Goal: Information Seeking & Learning: Understand process/instructions

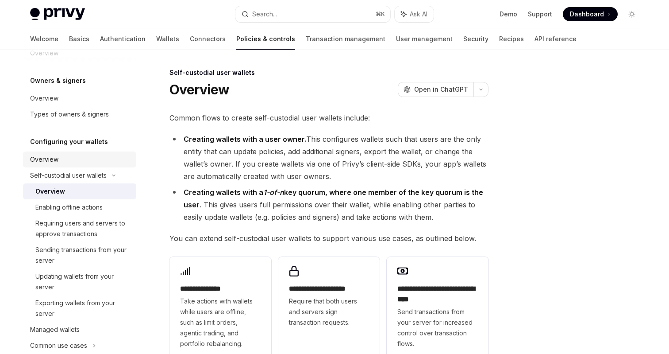
scroll to position [19, 0]
click at [100, 40] on link "Authentication" at bounding box center [123, 38] width 46 height 21
type textarea "*"
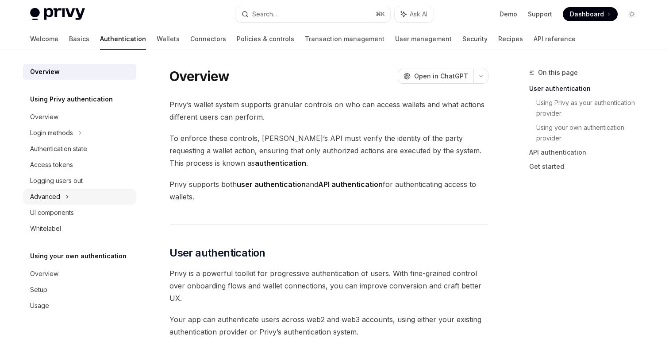
click at [68, 194] on icon at bounding box center [68, 196] width 4 height 11
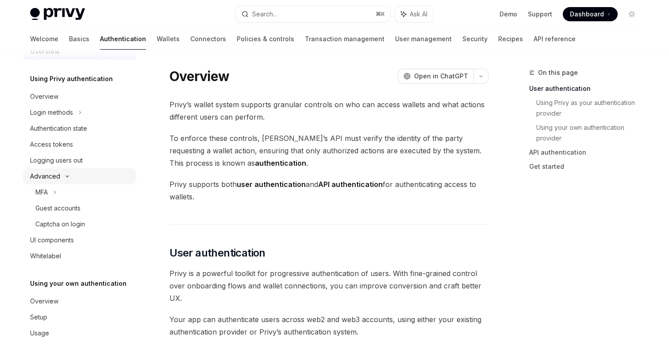
scroll to position [25, 0]
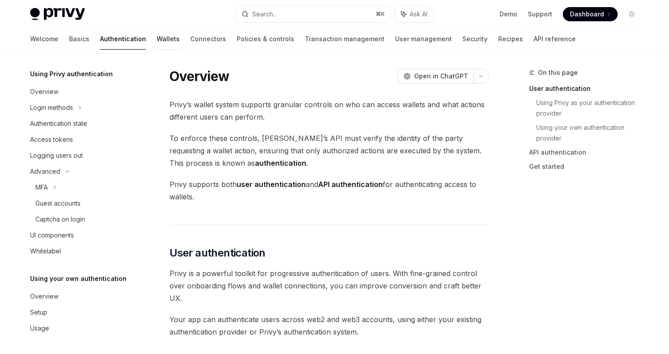
click at [157, 42] on link "Wallets" at bounding box center [168, 38] width 23 height 21
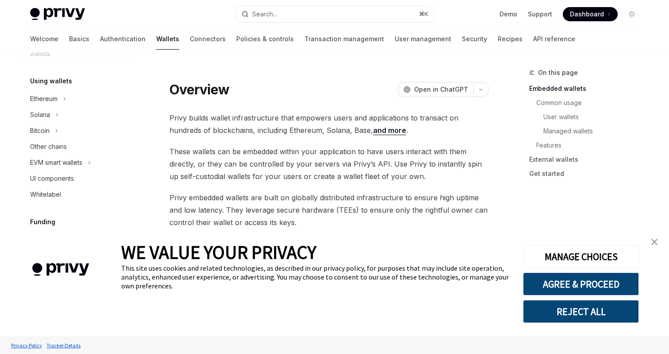
scroll to position [160, 0]
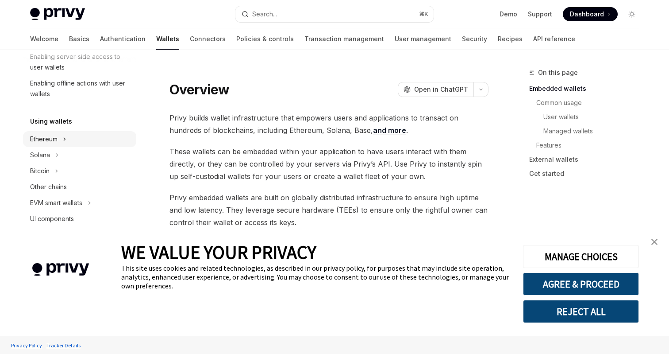
click at [66, 137] on icon at bounding box center [65, 139] width 4 height 11
type textarea "*"
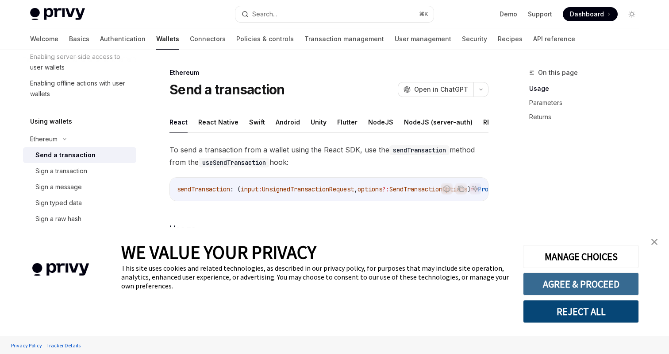
click at [556, 286] on button "AGREE & PROCEED" at bounding box center [581, 283] width 116 height 23
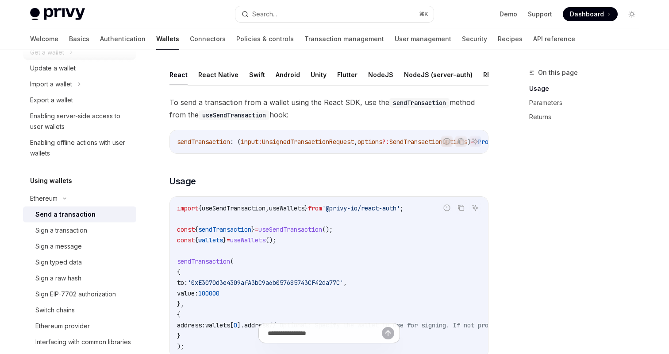
scroll to position [104, 0]
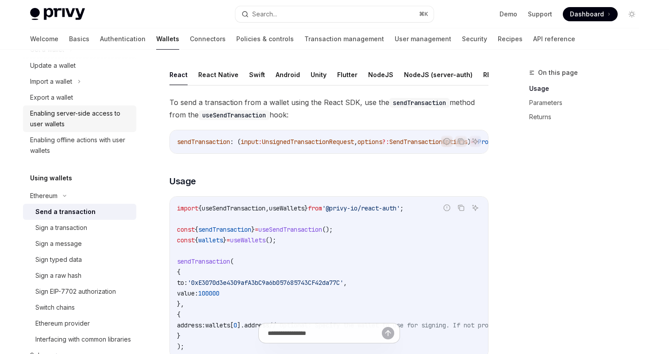
click at [101, 116] on div "Enabling server-side access to user wallets" at bounding box center [80, 118] width 101 height 21
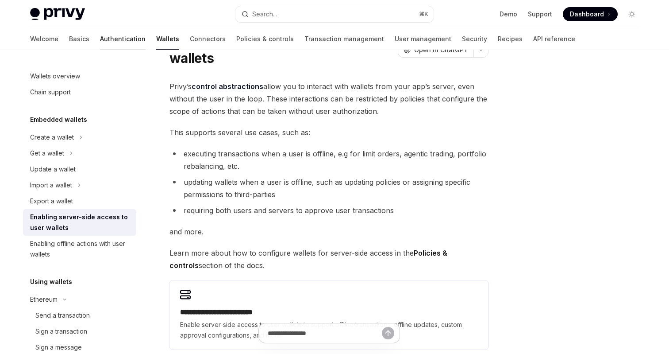
click at [100, 38] on link "Authentication" at bounding box center [123, 38] width 46 height 21
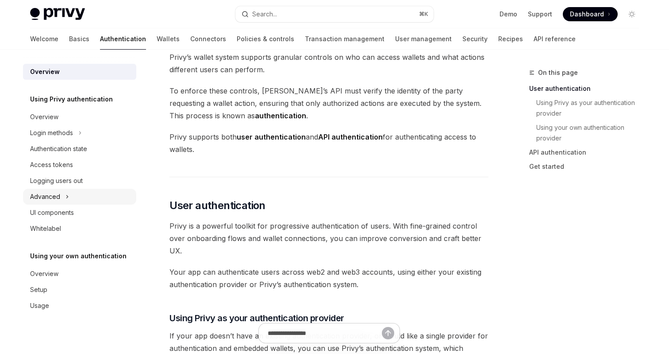
click at [68, 192] on icon at bounding box center [68, 196] width 4 height 11
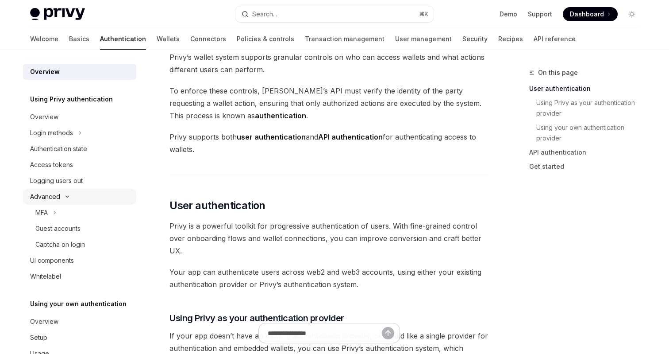
scroll to position [25, 0]
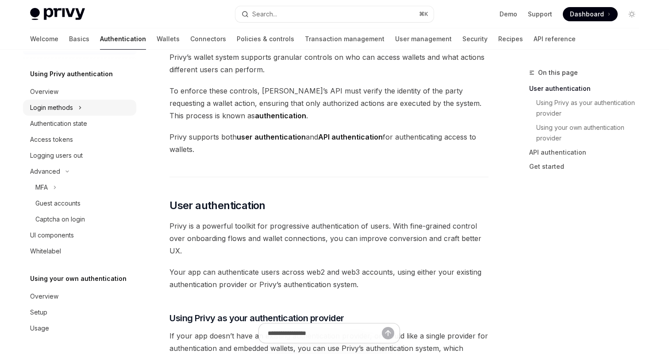
click at [80, 106] on icon at bounding box center [80, 107] width 4 height 11
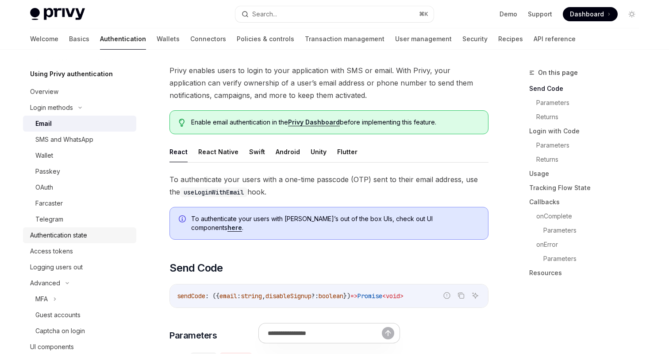
scroll to position [137, 0]
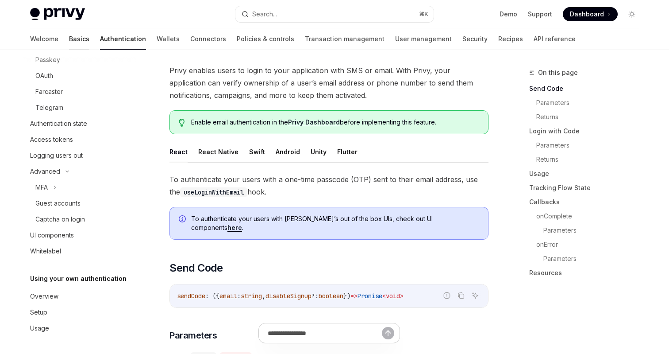
click at [69, 39] on link "Basics" at bounding box center [79, 38] width 20 height 21
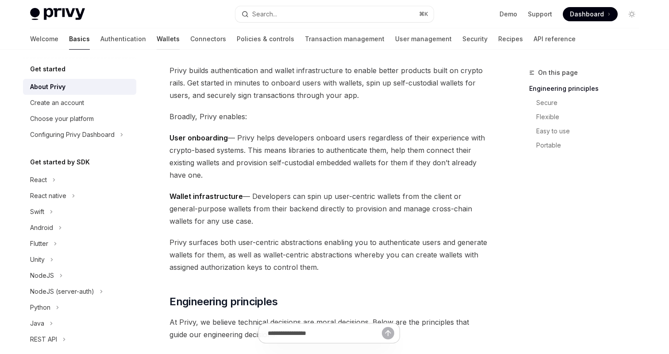
click at [157, 40] on link "Wallets" at bounding box center [168, 38] width 23 height 21
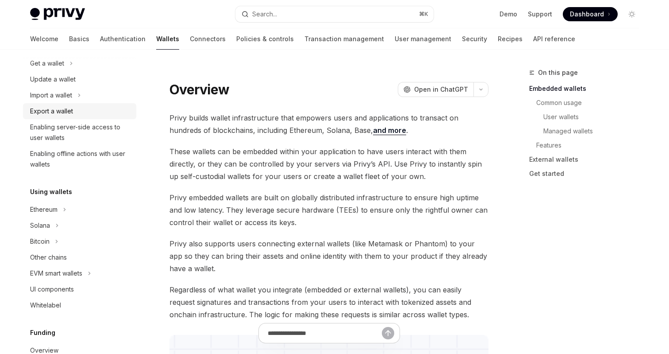
scroll to position [220, 0]
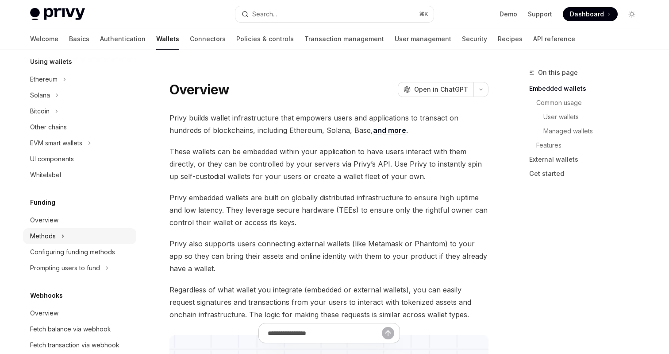
click at [61, 234] on icon at bounding box center [63, 236] width 4 height 11
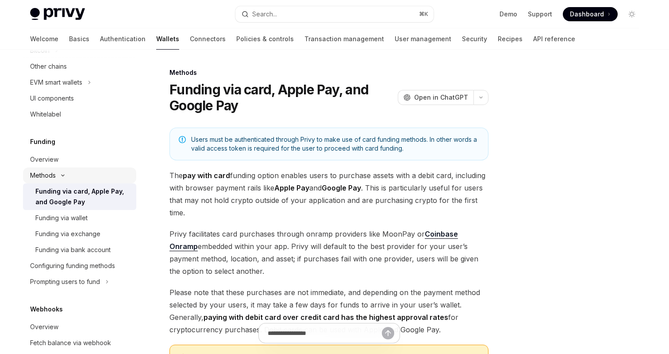
scroll to position [293, 0]
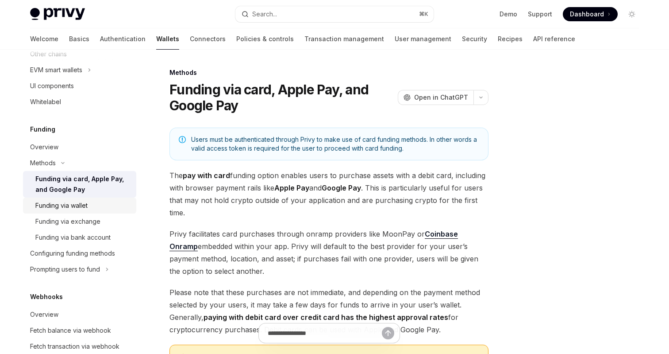
click at [77, 208] on div "Funding via wallet" at bounding box center [61, 205] width 52 height 11
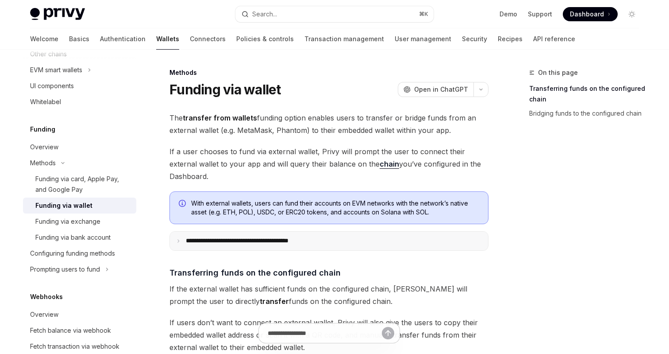
click at [264, 234] on summary "**********" at bounding box center [329, 241] width 318 height 19
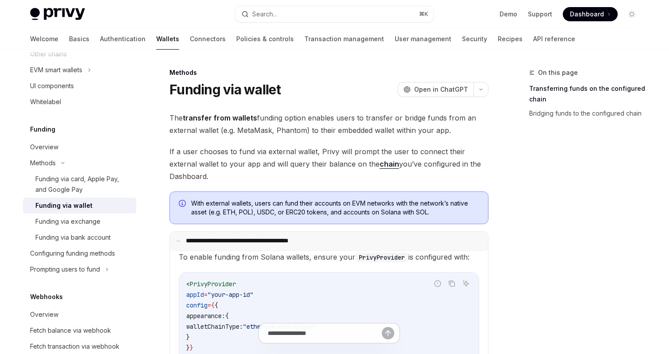
click at [264, 234] on summary "**********" at bounding box center [329, 241] width 318 height 19
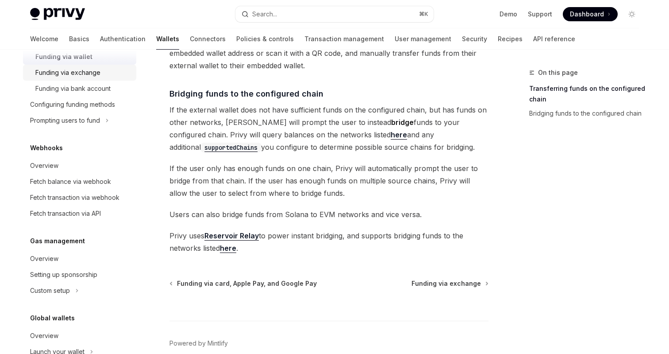
scroll to position [481, 0]
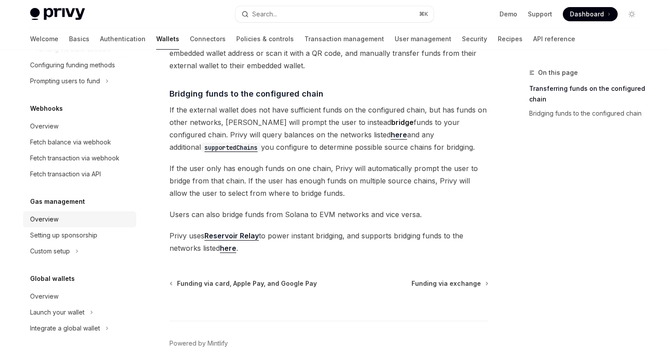
click at [87, 218] on div "Overview" at bounding box center [80, 219] width 101 height 11
type textarea "*"
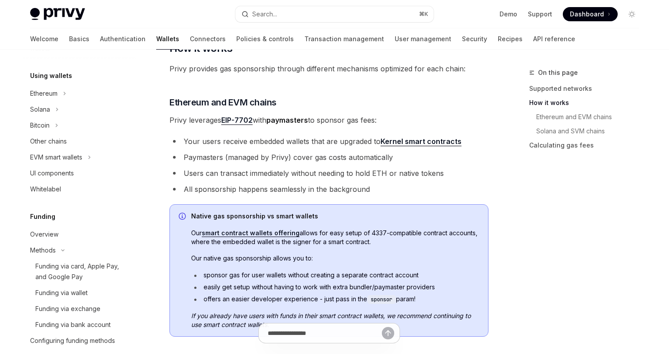
scroll to position [197, 0]
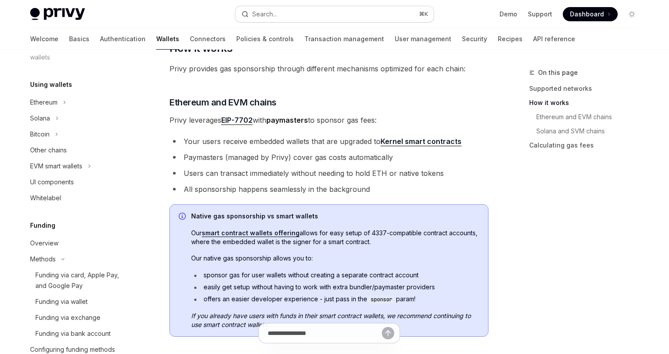
click at [274, 19] on div "Search..." at bounding box center [264, 14] width 25 height 11
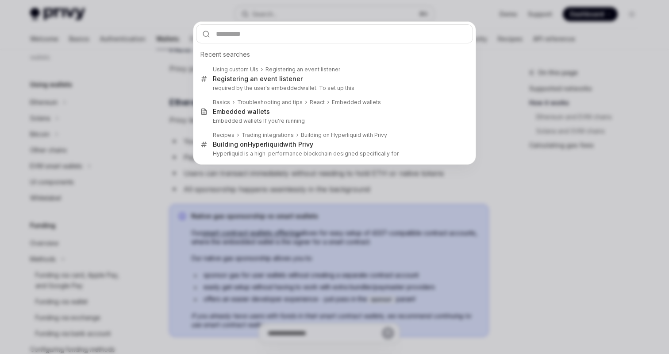
type input "*"
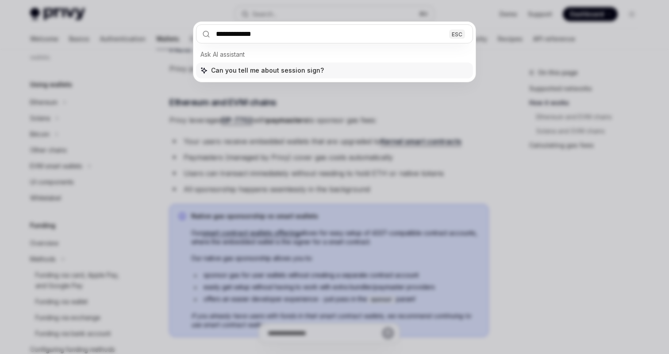
type input "**********"
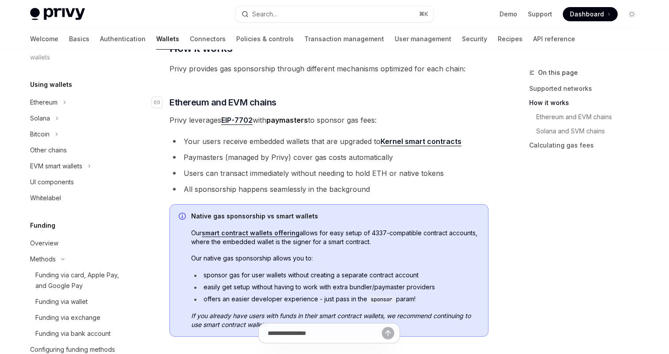
type textarea "*"
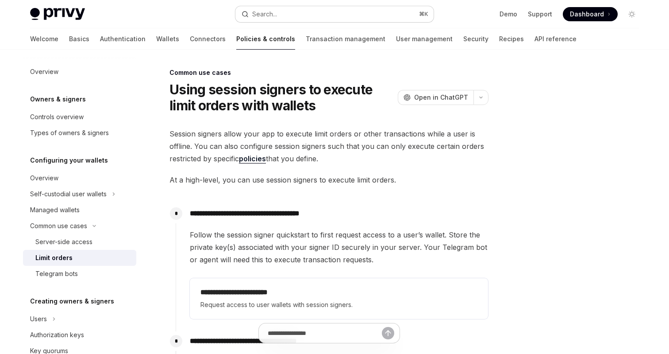
click at [331, 12] on button "Search... ⌘ K" at bounding box center [335, 14] width 198 height 16
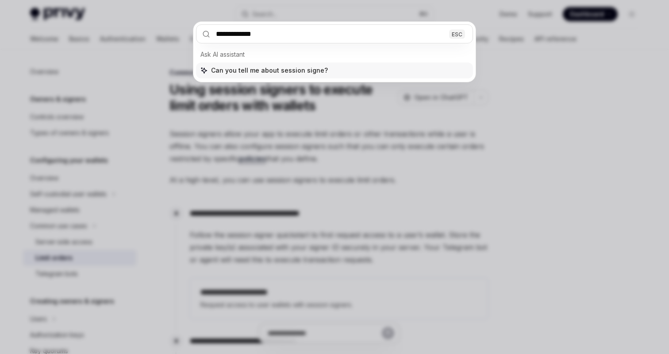
type input "**********"
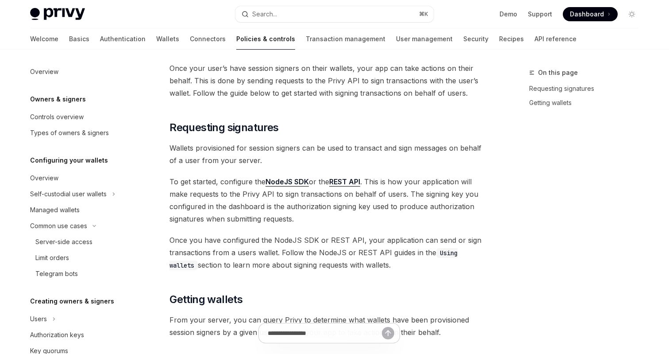
scroll to position [321, 0]
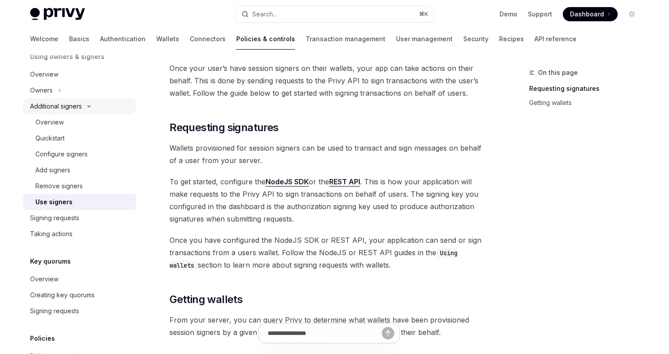
click at [77, 106] on div "Additional signers" at bounding box center [56, 106] width 52 height 11
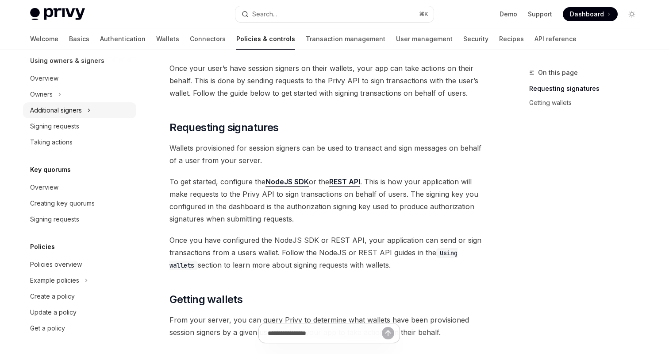
click at [77, 112] on div "Additional signers" at bounding box center [56, 110] width 52 height 11
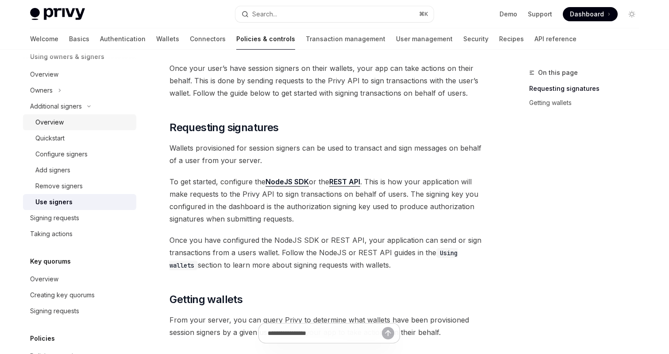
click at [60, 122] on div "Overview" at bounding box center [49, 122] width 28 height 11
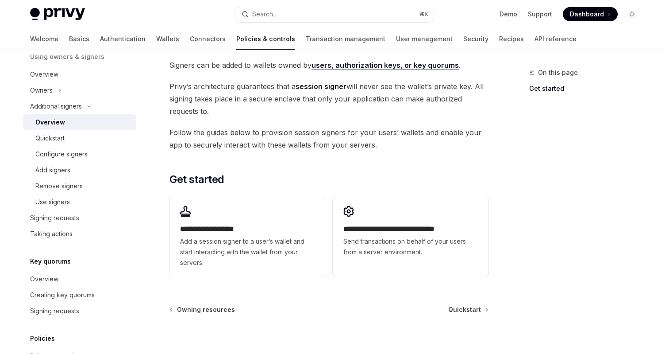
scroll to position [177, 0]
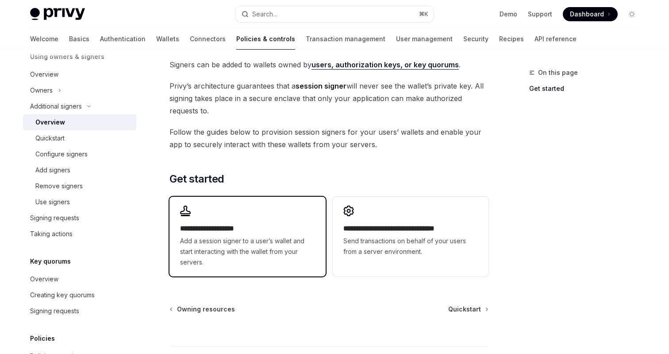
click at [224, 240] on span "Add a session signer to a user’s wallet and start interacting with the wallet f…" at bounding box center [247, 252] width 135 height 32
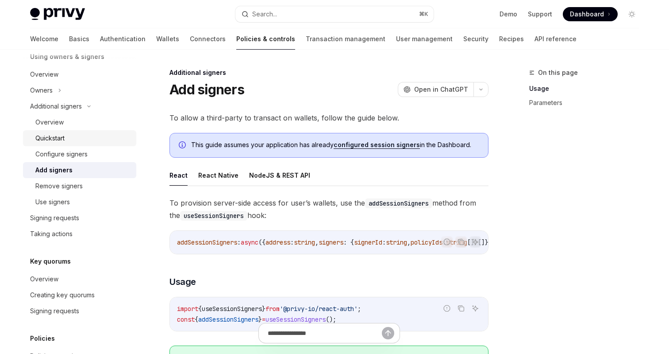
click at [62, 138] on div "Quickstart" at bounding box center [49, 138] width 29 height 11
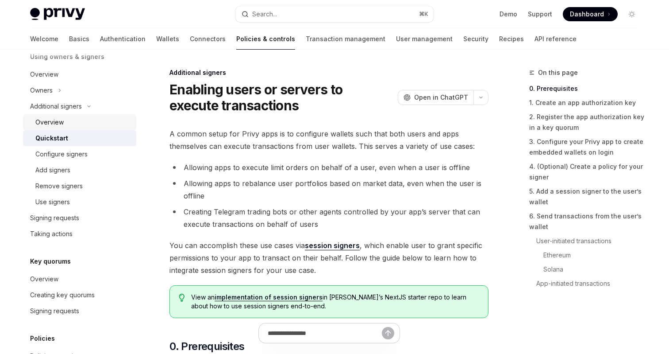
click at [51, 124] on div "Overview" at bounding box center [49, 122] width 28 height 11
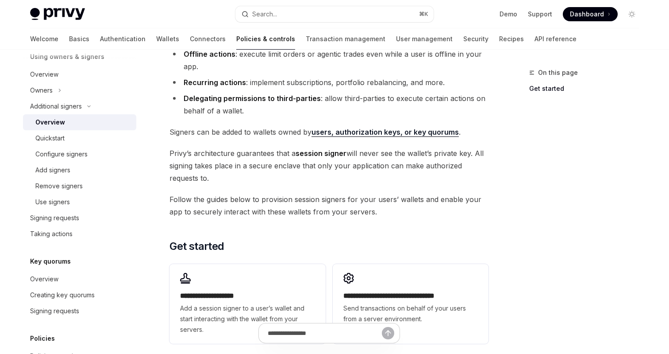
scroll to position [100, 0]
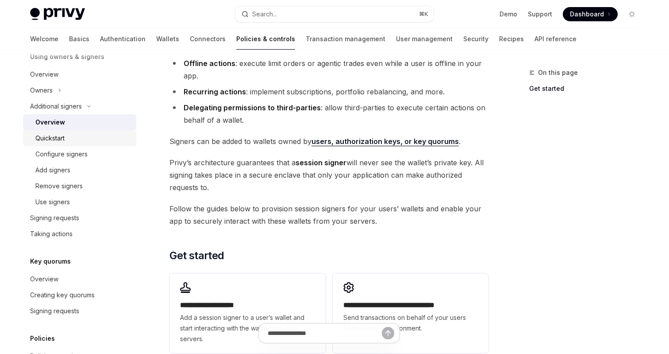
click at [46, 139] on div "Quickstart" at bounding box center [49, 138] width 29 height 11
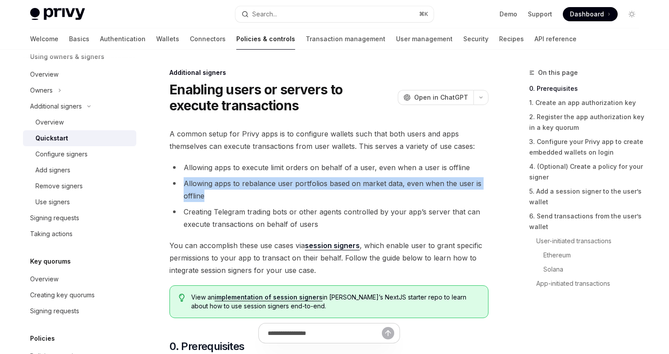
drag, startPoint x: 211, startPoint y: 195, endPoint x: 184, endPoint y: 183, distance: 29.9
click at [183, 184] on li "Allowing apps to rebalance user portfolios based on market data, even when the …" at bounding box center [329, 189] width 319 height 25
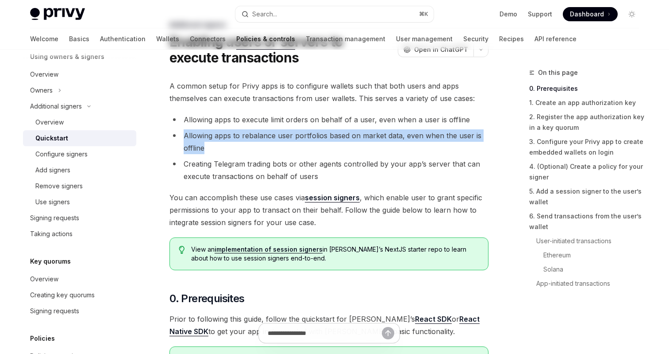
scroll to position [49, 0]
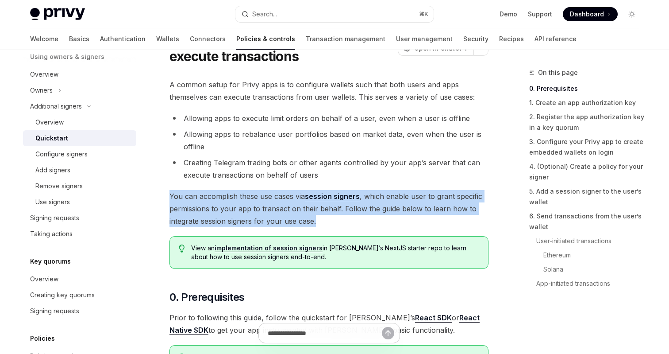
drag, startPoint x: 325, startPoint y: 224, endPoint x: 162, endPoint y: 197, distance: 164.6
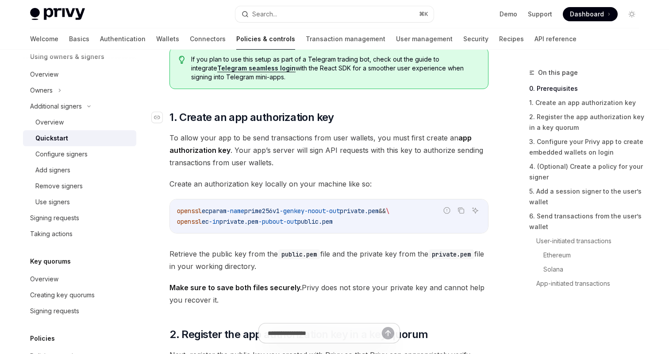
scroll to position [357, 0]
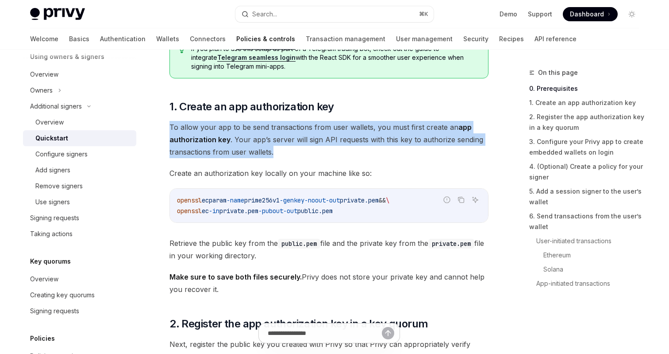
drag, startPoint x: 309, startPoint y: 158, endPoint x: 160, endPoint y: 131, distance: 150.7
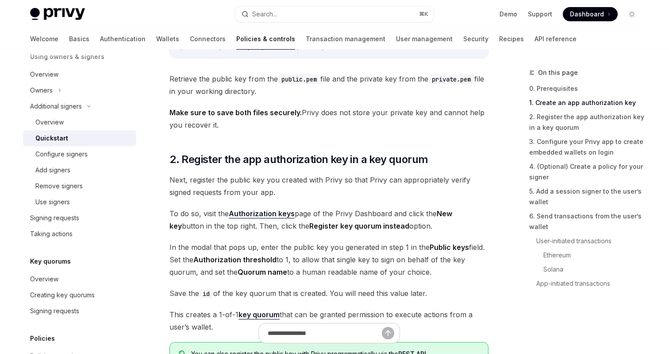
scroll to position [525, 0]
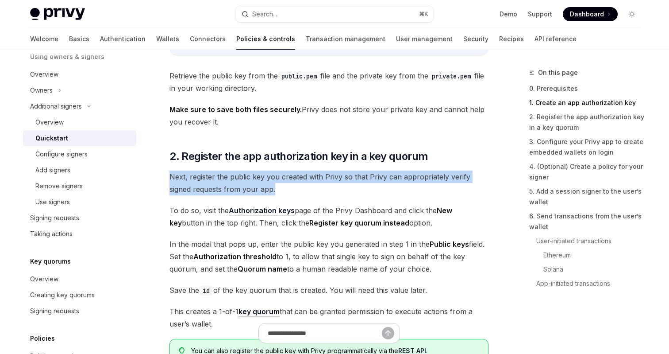
drag, startPoint x: 281, startPoint y: 189, endPoint x: 168, endPoint y: 172, distance: 114.1
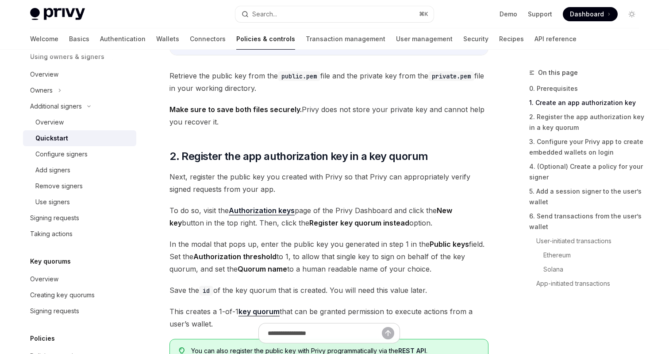
drag, startPoint x: 429, startPoint y: 155, endPoint x: 369, endPoint y: 157, distance: 59.8
click at [369, 157] on h2 "​ 2. Register the app authorization key in a key quorum" at bounding box center [329, 156] width 319 height 14
click at [450, 155] on h2 "​ 2. Register the app authorization key in a key quorum" at bounding box center [329, 156] width 319 height 14
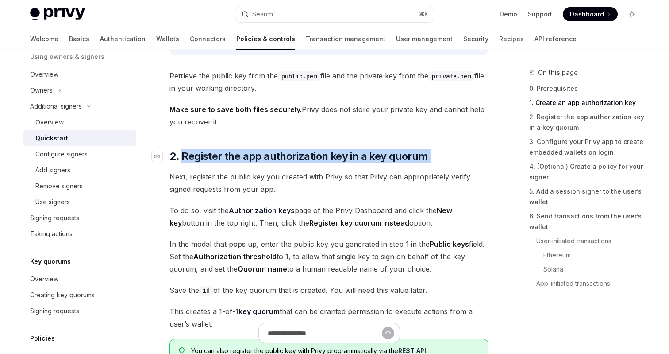
drag, startPoint x: 450, startPoint y: 155, endPoint x: 191, endPoint y: 155, distance: 259.0
click at [191, 155] on h2 "​ 2. Register the app authorization key in a key quorum" at bounding box center [329, 156] width 319 height 14
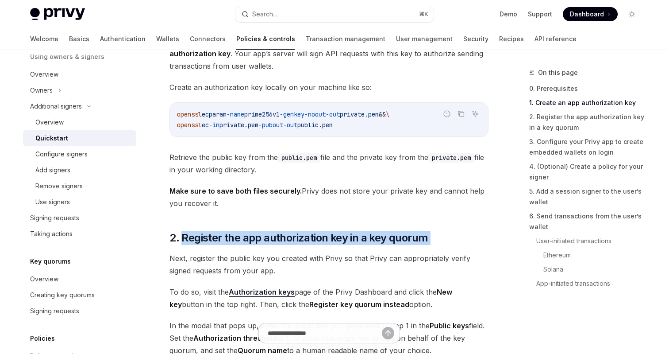
scroll to position [425, 0]
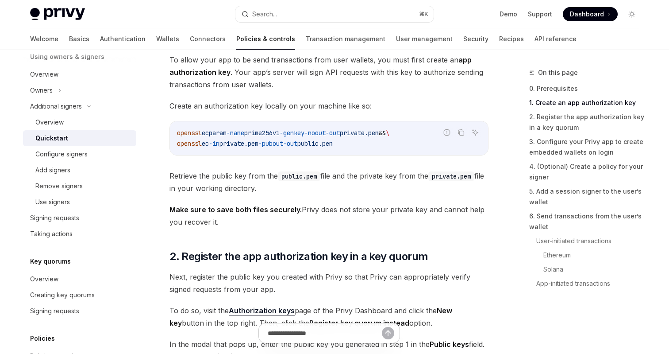
click at [326, 133] on span "-noout" at bounding box center [315, 133] width 21 height 8
click at [462, 134] on icon "Copy the contents from the code block" at bounding box center [461, 132] width 7 height 7
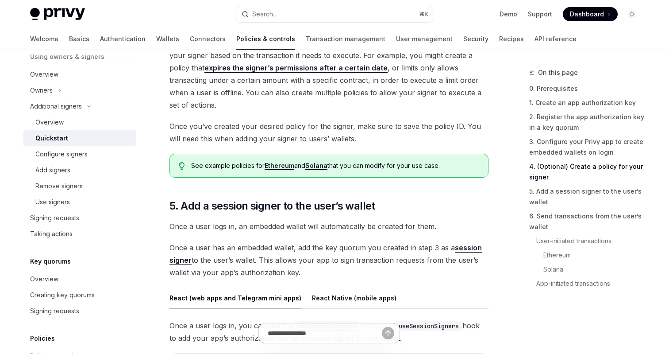
scroll to position [1233, 0]
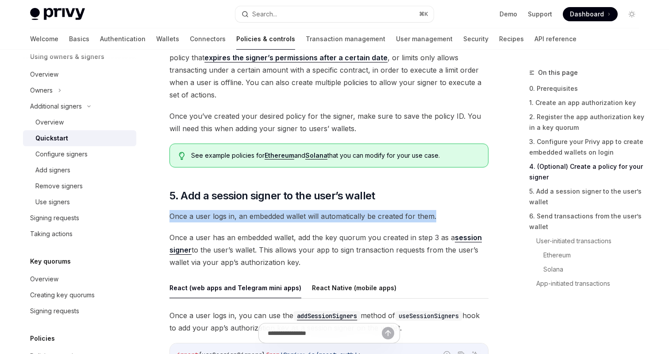
drag, startPoint x: 435, startPoint y: 217, endPoint x: 162, endPoint y: 216, distance: 273.2
click at [162, 216] on div "Additional signers Enabling users or servers to execute transactions OpenAI Ope…" at bounding box center [246, 162] width 489 height 2657
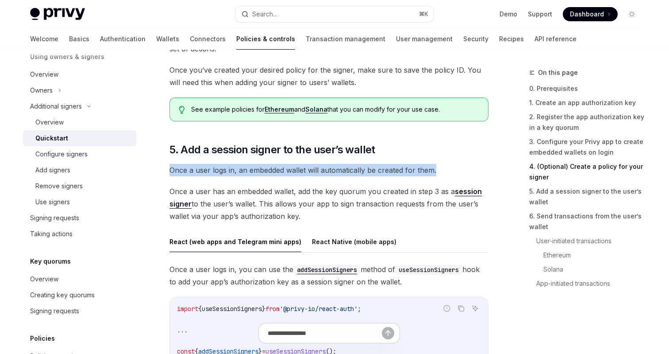
scroll to position [1282, 0]
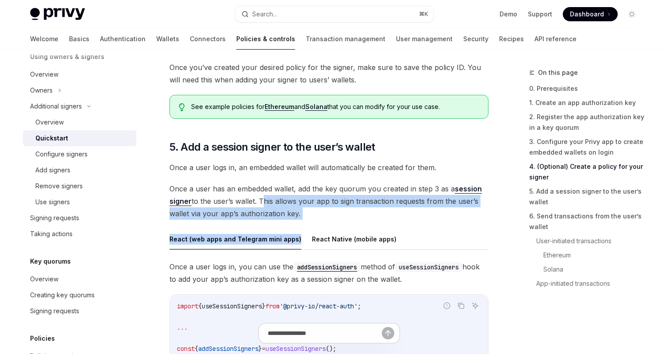
drag, startPoint x: 329, startPoint y: 220, endPoint x: 262, endPoint y: 200, distance: 70.3
click at [262, 200] on div "A common setup for Privy apps is to configure wallets such that both users and …" at bounding box center [329, 72] width 319 height 2454
click at [325, 216] on span "Once a user has an embedded wallet, add the key quorum you created in step 3 as…" at bounding box center [329, 200] width 319 height 37
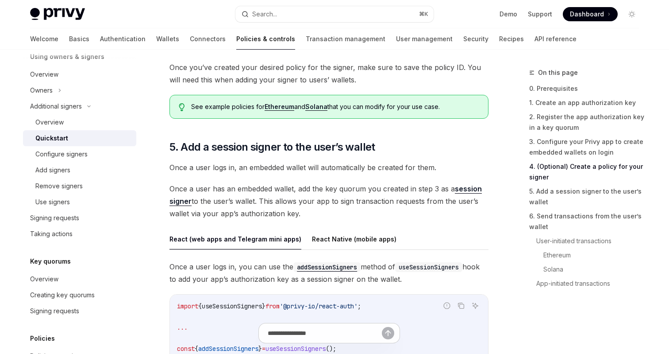
drag, startPoint x: 313, startPoint y: 218, endPoint x: 261, endPoint y: 204, distance: 53.6
click at [261, 204] on span "Once a user has an embedded wallet, add the key quorum you created in step 3 as…" at bounding box center [329, 200] width 319 height 37
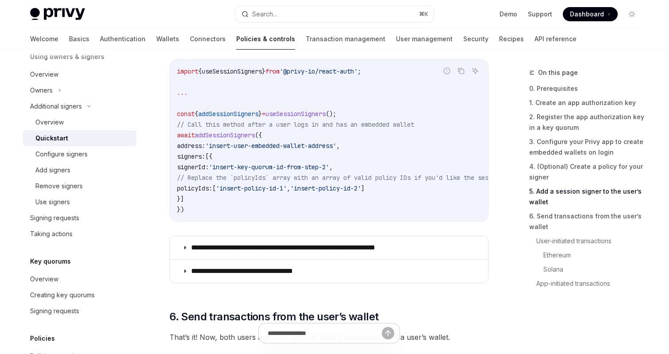
scroll to position [1510, 0]
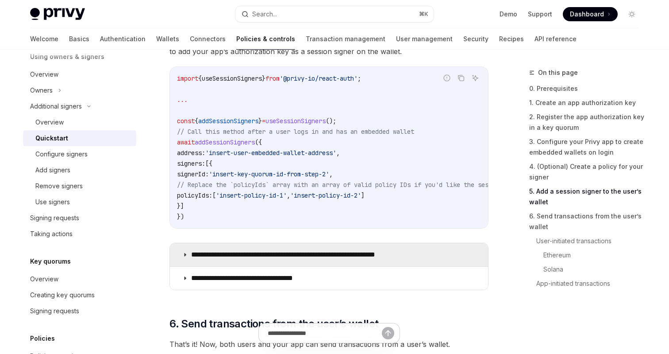
click at [340, 255] on p "**********" at bounding box center [305, 254] width 228 height 9
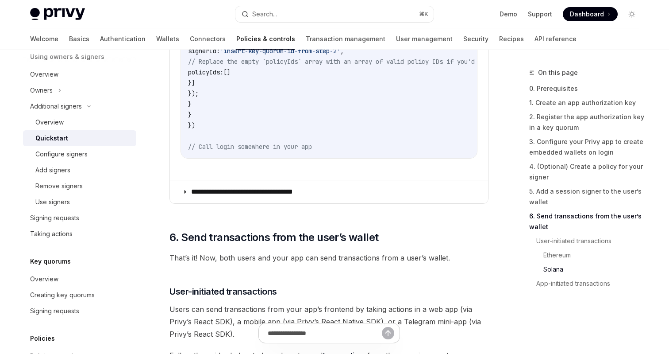
scroll to position [2047, 0]
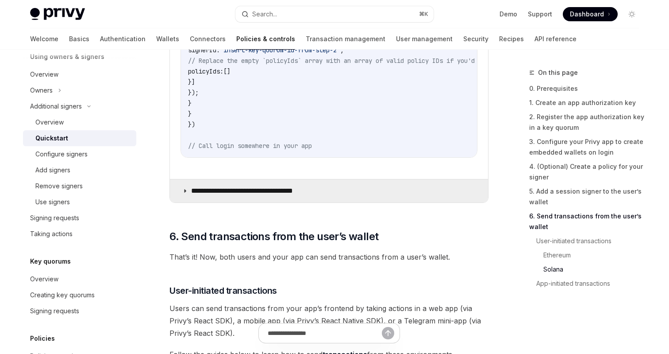
click at [306, 195] on p "**********" at bounding box center [253, 190] width 124 height 9
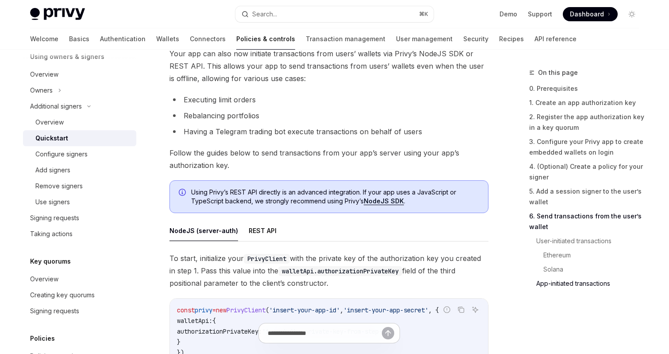
scroll to position [2833, 0]
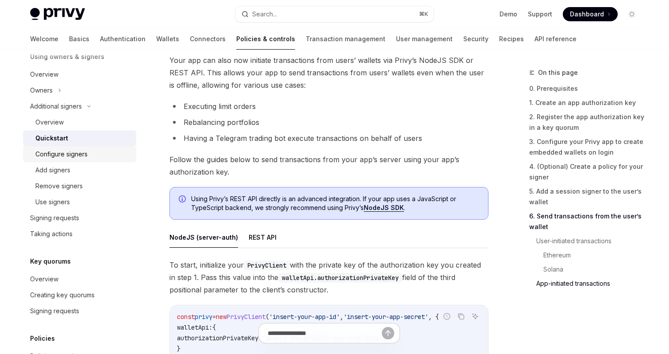
click at [66, 153] on div "Configure signers" at bounding box center [61, 154] width 52 height 11
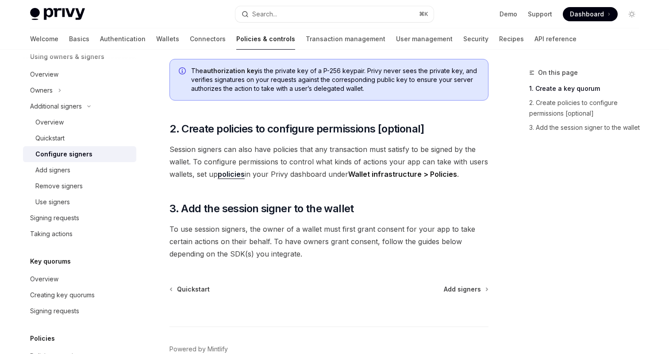
scroll to position [267, 0]
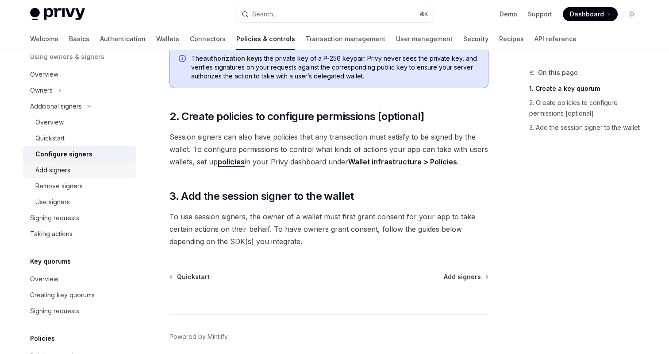
click at [70, 171] on div "Add signers" at bounding box center [83, 170] width 96 height 11
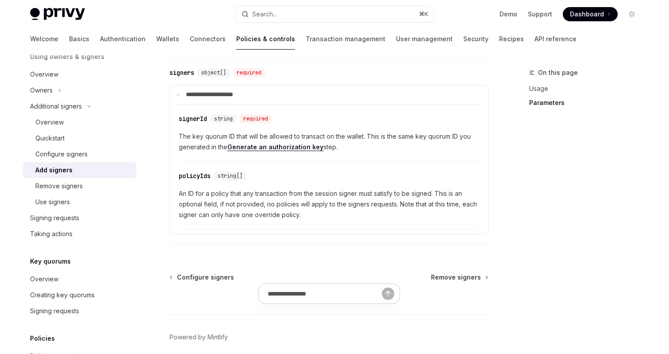
scroll to position [446, 0]
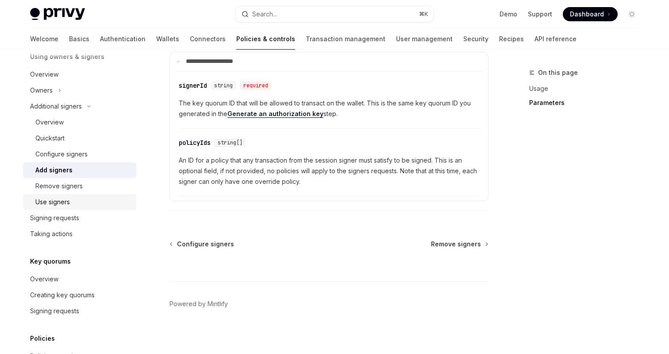
click at [61, 200] on div "Use signers" at bounding box center [52, 202] width 35 height 11
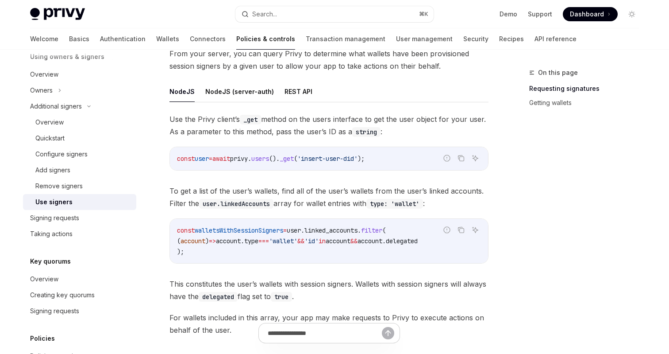
scroll to position [321, 0]
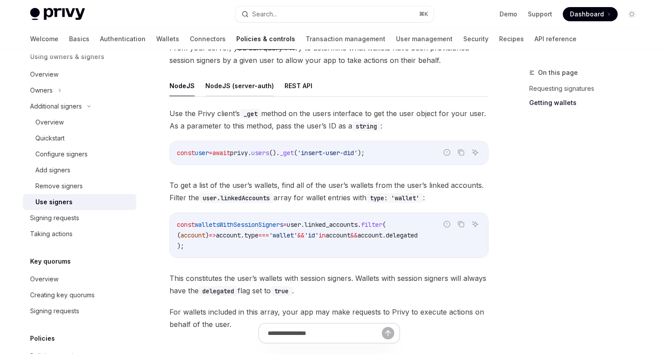
click at [243, 81] on button "NodeJS (server-auth)" at bounding box center [239, 85] width 69 height 21
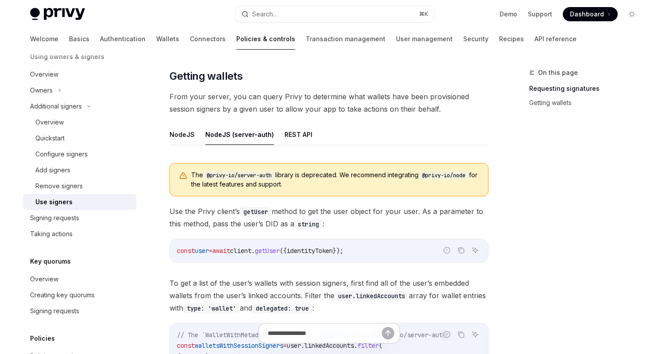
scroll to position [259, 0]
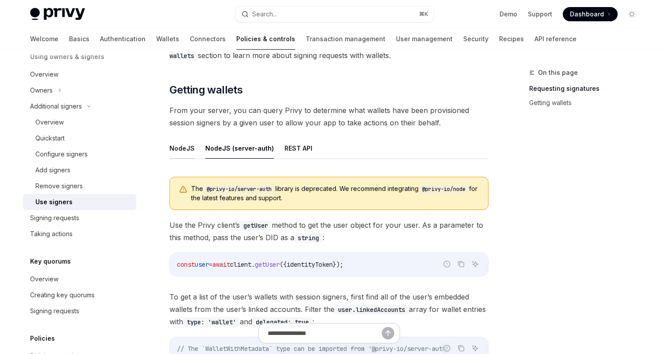
click at [185, 147] on button "NodeJS" at bounding box center [182, 148] width 25 height 21
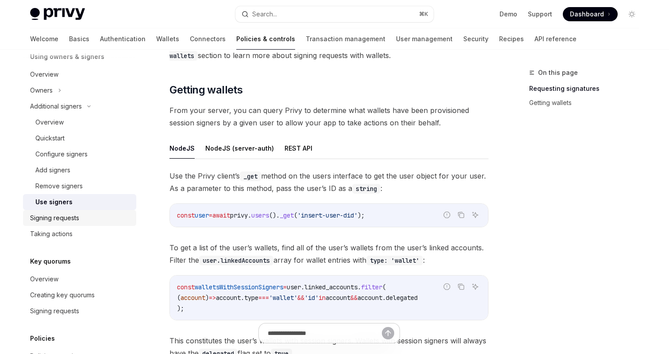
click at [80, 216] on div "Signing requests" at bounding box center [80, 218] width 101 height 11
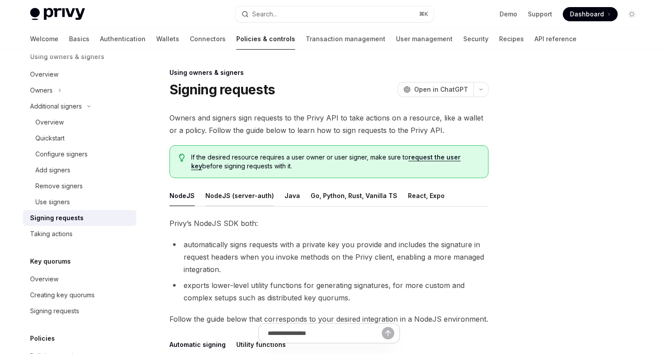
click at [248, 201] on button "NodeJS (server-auth)" at bounding box center [239, 195] width 69 height 21
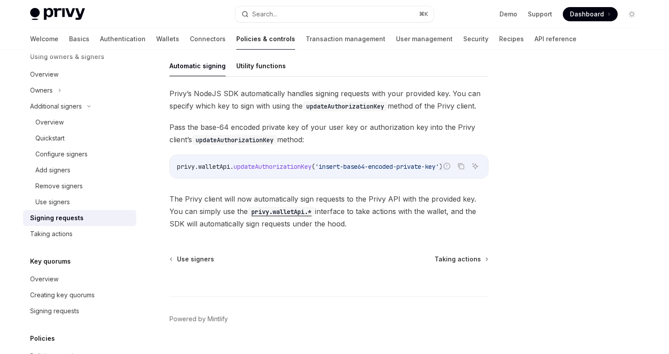
scroll to position [286, 0]
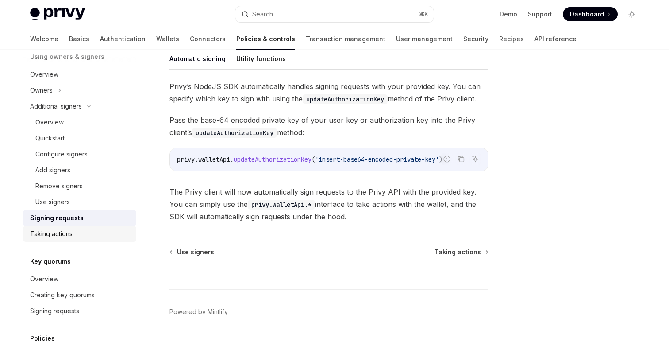
click at [66, 234] on div "Taking actions" at bounding box center [51, 233] width 43 height 11
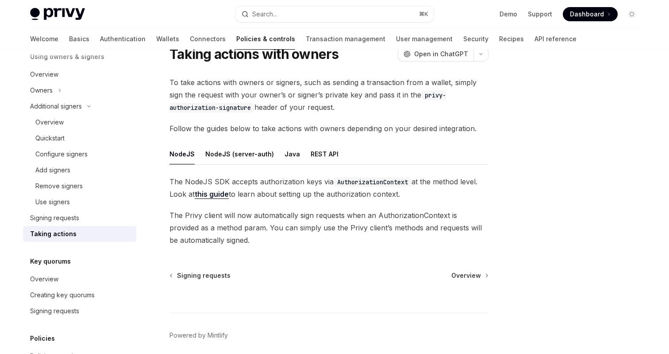
scroll to position [14, 0]
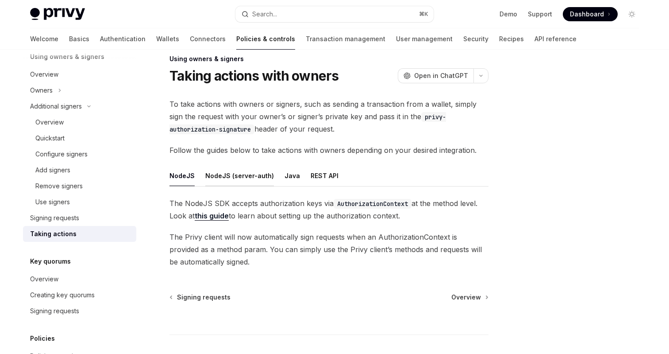
click at [246, 177] on button "NodeJS (server-auth)" at bounding box center [239, 175] width 69 height 21
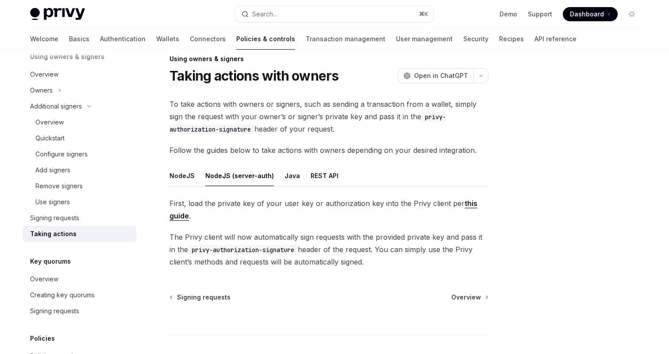
click at [471, 202] on link "this guide" at bounding box center [324, 210] width 308 height 22
type textarea "*"
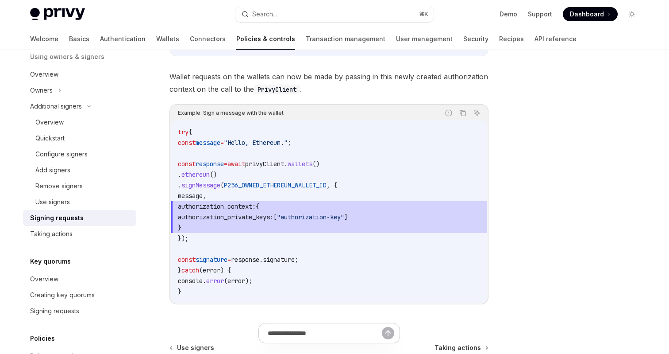
scroll to position [377, 0]
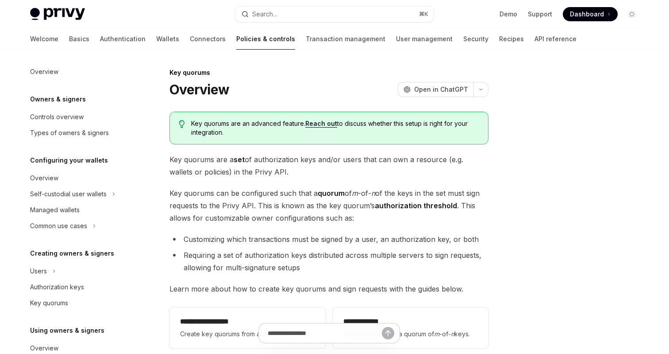
scroll to position [255, 0]
